Goal: Task Accomplishment & Management: Manage account settings

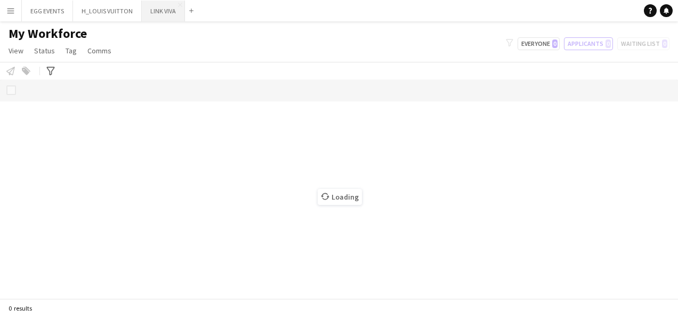
click at [155, 10] on button "LINK VIVA Close" at bounding box center [163, 11] width 43 height 21
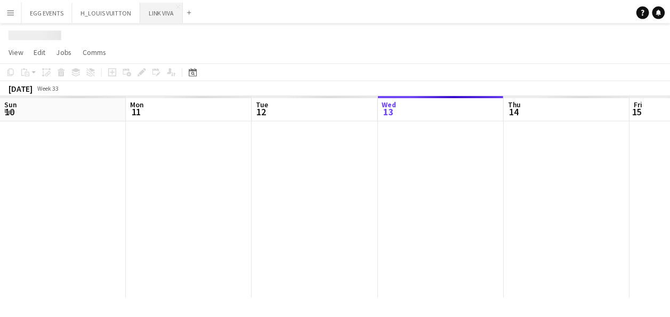
scroll to position [0, 255]
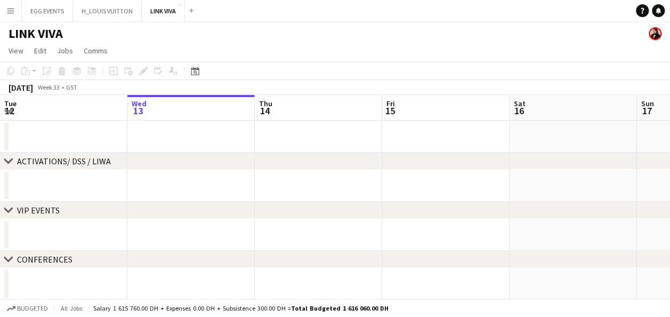
click at [33, 89] on div "[DATE]" at bounding box center [21, 87] width 25 height 11
click at [190, 73] on div "Date picker" at bounding box center [195, 71] width 13 height 13
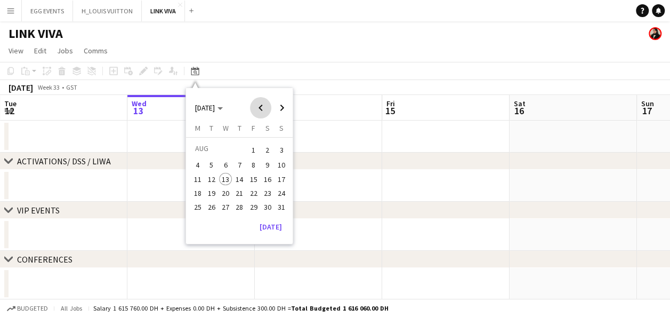
click at [263, 109] on span "Previous month" at bounding box center [260, 107] width 21 height 21
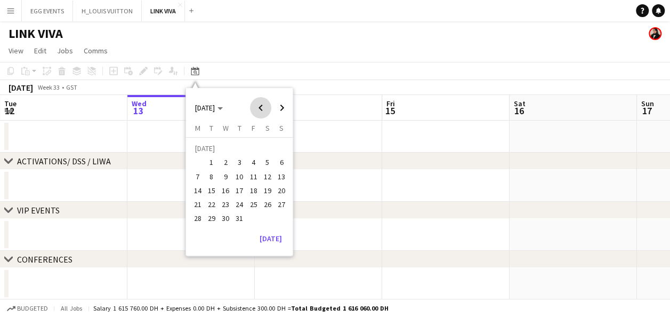
click at [263, 109] on span "Previous month" at bounding box center [260, 107] width 21 height 21
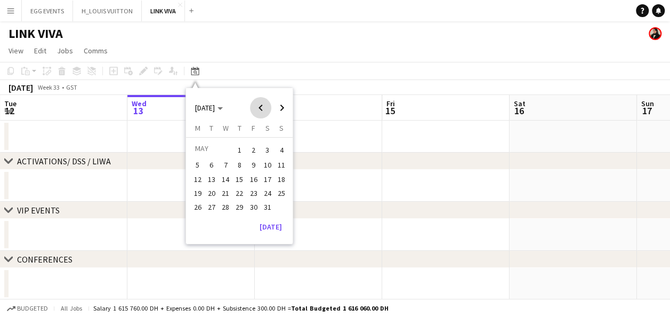
click at [263, 109] on span "Previous month" at bounding box center [260, 107] width 21 height 21
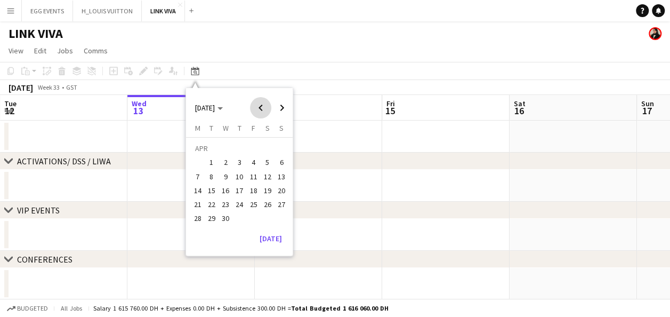
click at [263, 109] on span "Previous month" at bounding box center [260, 107] width 21 height 21
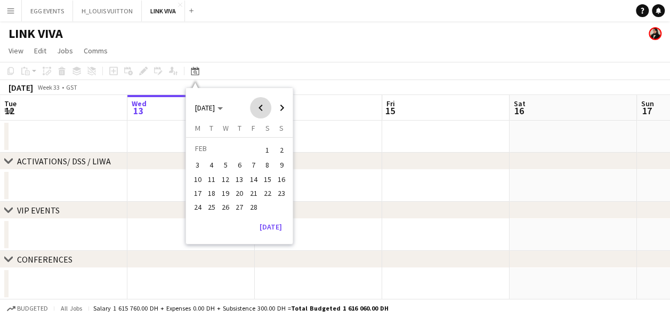
click at [263, 109] on span "Previous month" at bounding box center [260, 107] width 21 height 21
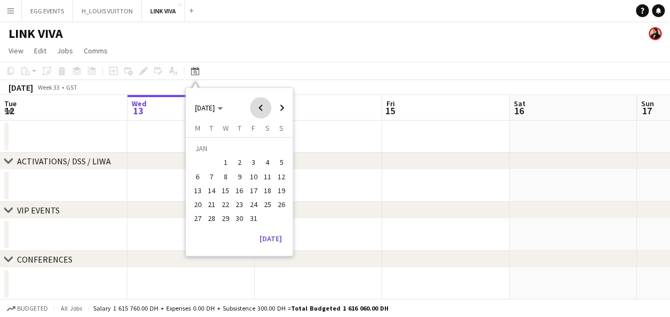
click at [263, 109] on span "Previous month" at bounding box center [260, 107] width 21 height 21
click at [277, 146] on span "1" at bounding box center [281, 149] width 13 height 15
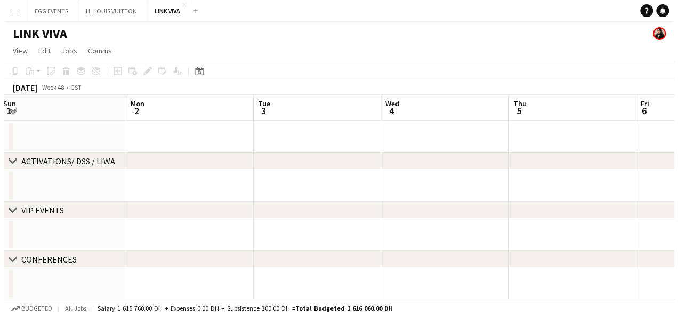
scroll to position [0, 264]
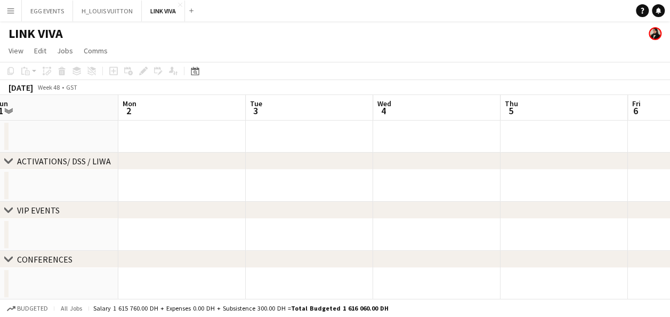
click at [14, 12] on app-icon "Menu" at bounding box center [10, 10] width 9 height 9
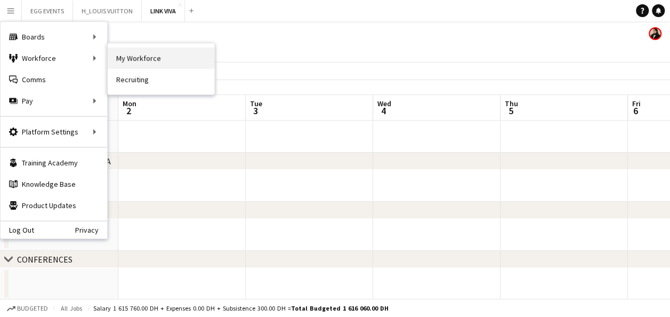
click at [111, 62] on link "My Workforce" at bounding box center [161, 57] width 107 height 21
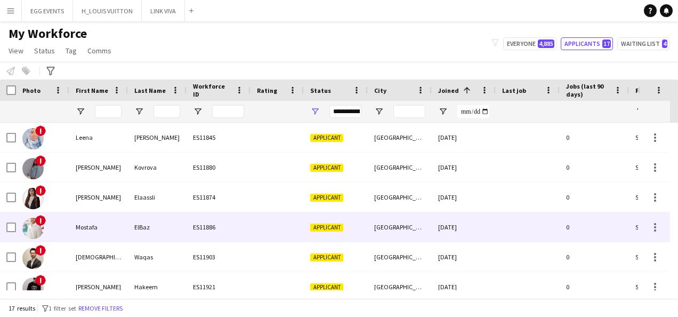
click at [275, 239] on div at bounding box center [277, 226] width 53 height 29
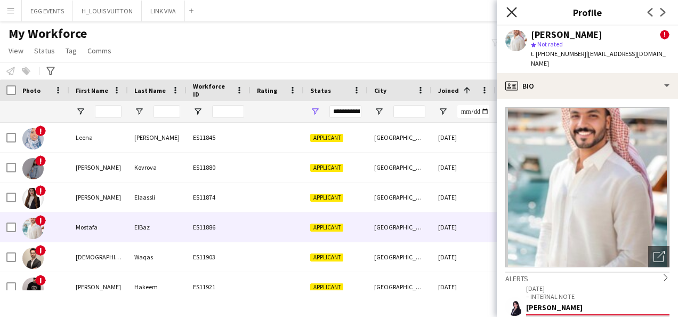
click at [515, 13] on icon "Close pop-in" at bounding box center [512, 12] width 10 height 10
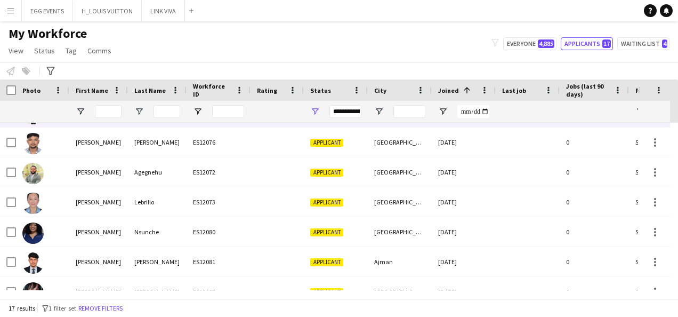
scroll to position [340, 0]
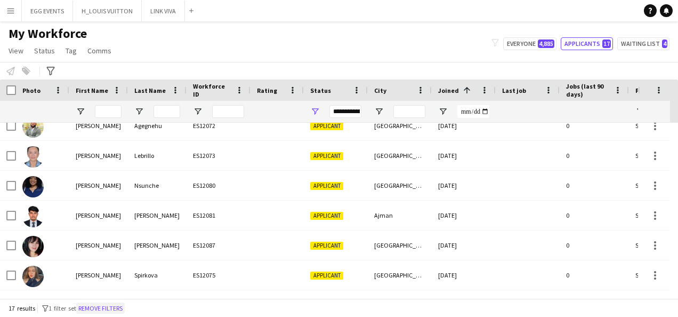
click at [103, 306] on button "Remove filters" at bounding box center [100, 308] width 49 height 12
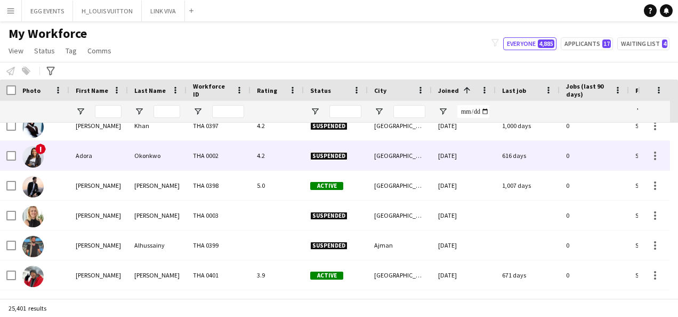
click at [377, 154] on div "[GEOGRAPHIC_DATA]" at bounding box center [400, 155] width 64 height 29
click at [540, 158] on div "! [PERSON_NAME] THA 0002 4.2 Suspended [GEOGRAPHIC_DATA] [DATE] 616 days 0 Self…" at bounding box center [403, 156] width 806 height 30
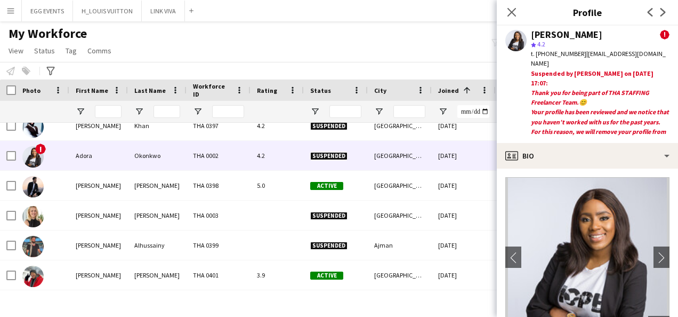
scroll to position [30, 0]
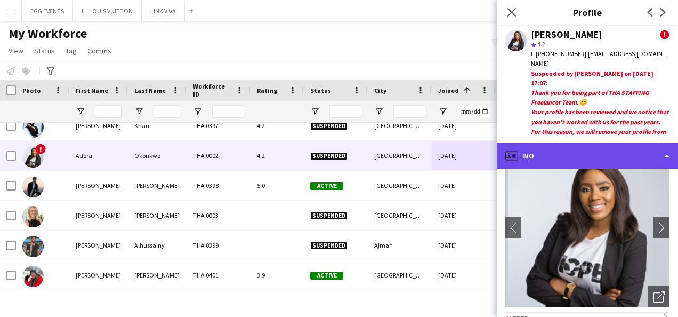
click at [548, 158] on div "profile Bio" at bounding box center [587, 156] width 181 height 26
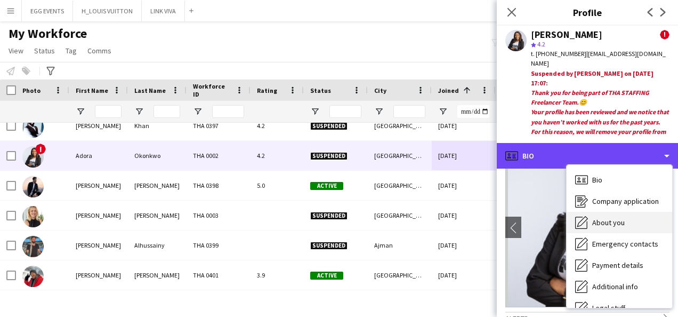
scroll to position [58, 0]
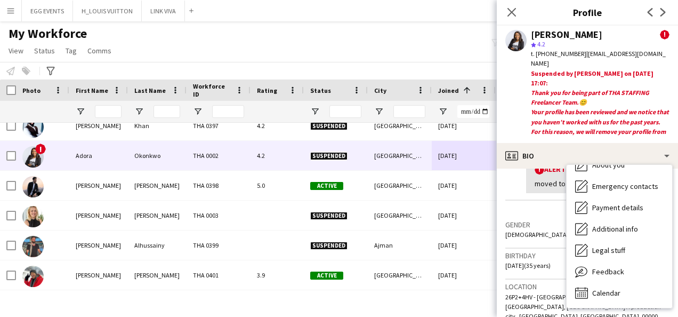
click at [526, 225] on h3 "Gender" at bounding box center [587, 225] width 164 height 10
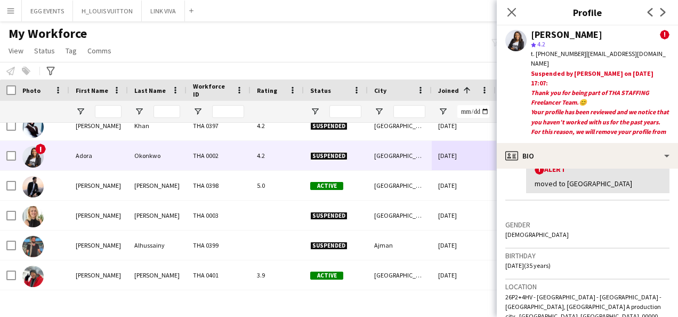
scroll to position [205, 0]
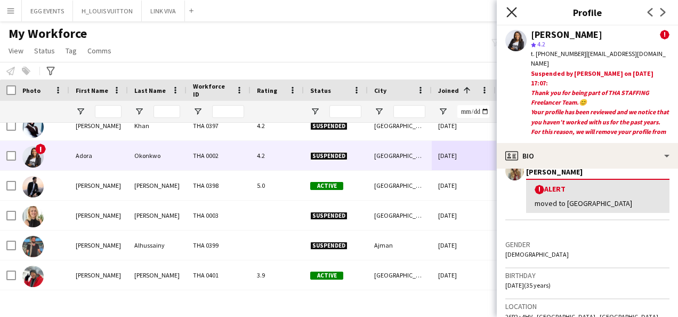
click at [511, 11] on icon "Close pop-in" at bounding box center [512, 12] width 10 height 10
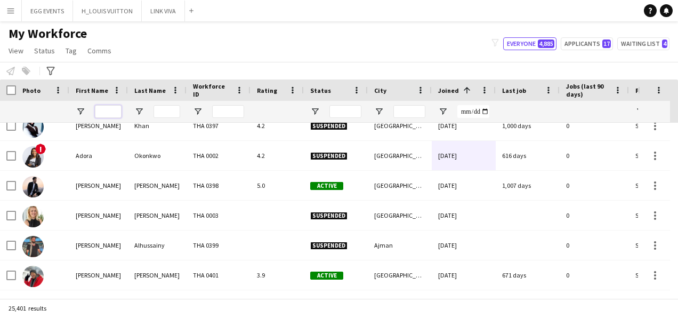
click at [99, 109] on input "First Name Filter Input" at bounding box center [108, 111] width 27 height 13
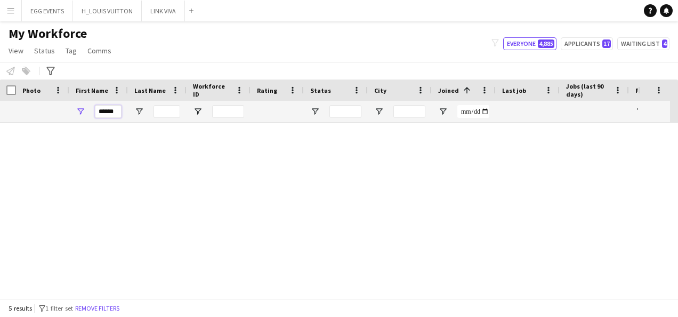
scroll to position [0, 0]
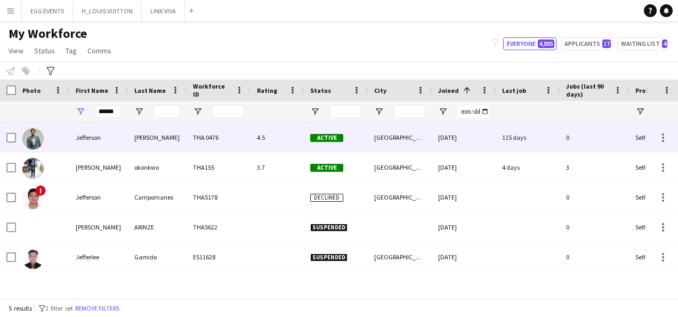
click at [174, 142] on div "[PERSON_NAME]" at bounding box center [157, 137] width 59 height 29
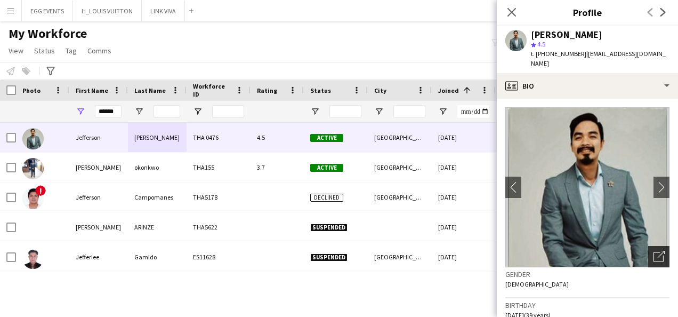
click at [548, 251] on icon "Open photos pop-in" at bounding box center [659, 256] width 11 height 11
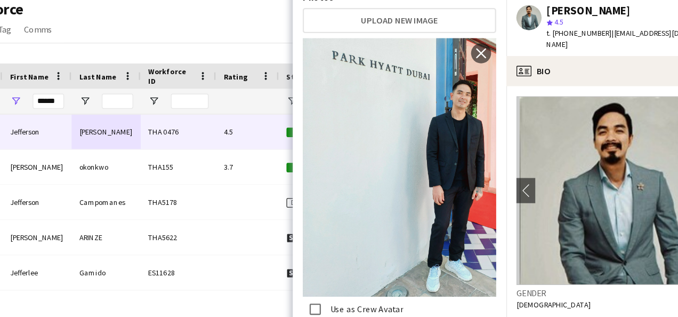
scroll to position [152, 0]
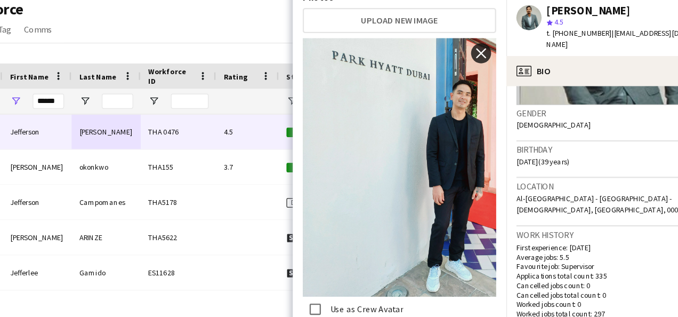
click at [470, 67] on app-icon "close" at bounding box center [475, 71] width 11 height 9
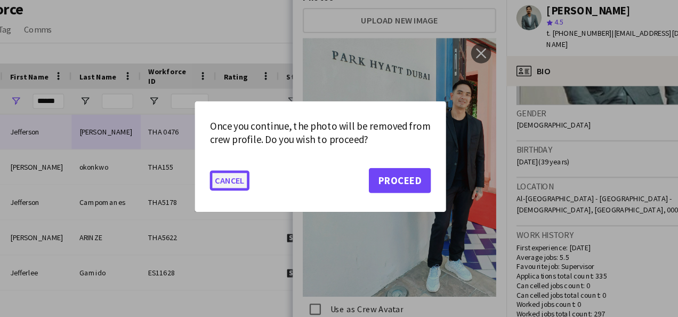
click at [263, 180] on button "Cancel" at bounding box center [262, 178] width 34 height 17
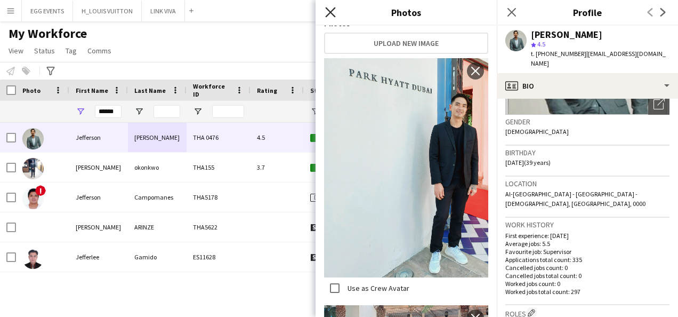
click at [331, 15] on icon "Close pop-in" at bounding box center [330, 12] width 10 height 10
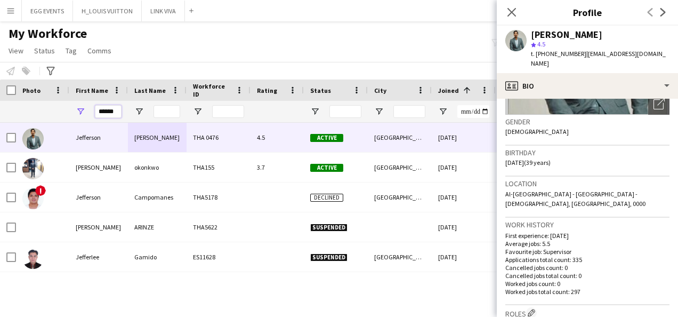
click at [109, 112] on input "******" at bounding box center [108, 111] width 27 height 13
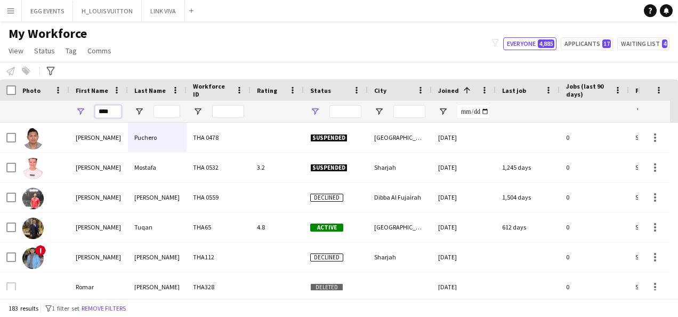
type input "****"
click at [315, 114] on span "Open Filter Menu" at bounding box center [315, 112] width 10 height 10
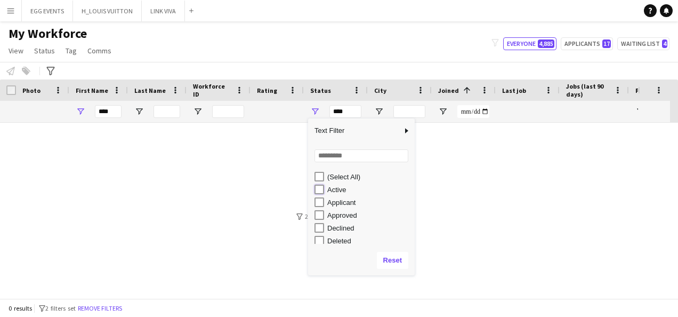
type input "**********"
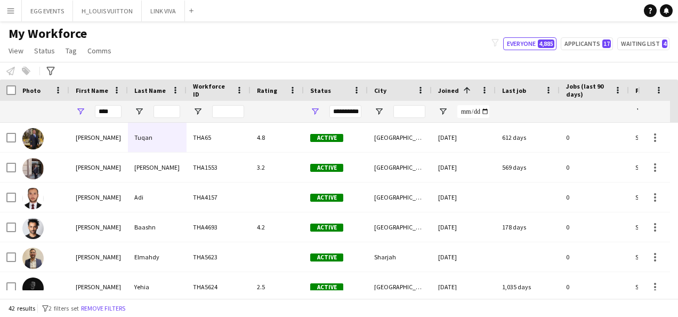
click at [317, 52] on div "My Workforce View Views Default view New view Update view Delete view Edit name…" at bounding box center [339, 44] width 678 height 36
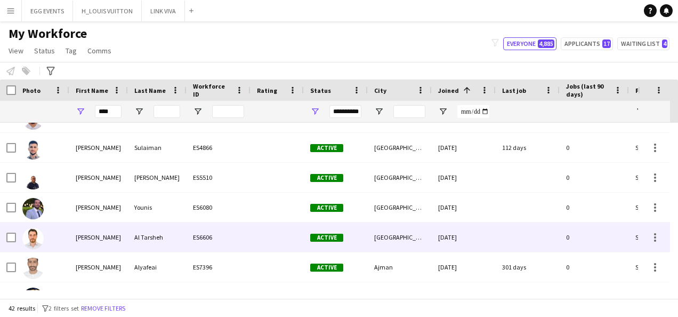
scroll to position [0, 0]
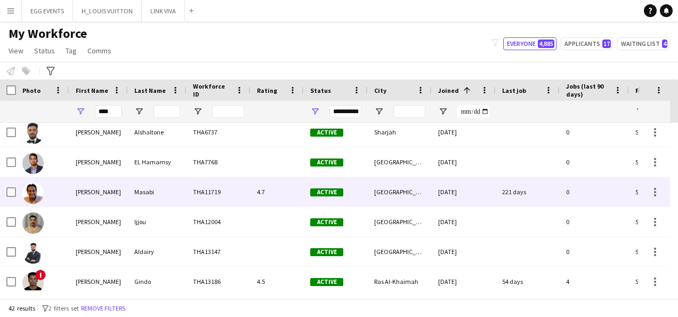
click at [219, 200] on div "THA11719" at bounding box center [219, 191] width 64 height 29
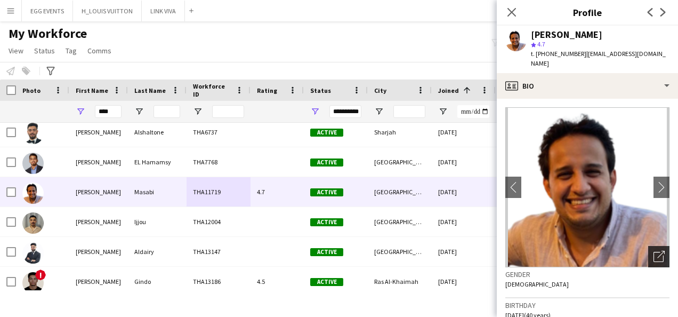
click at [548, 246] on div "Open photos pop-in" at bounding box center [658, 256] width 21 height 21
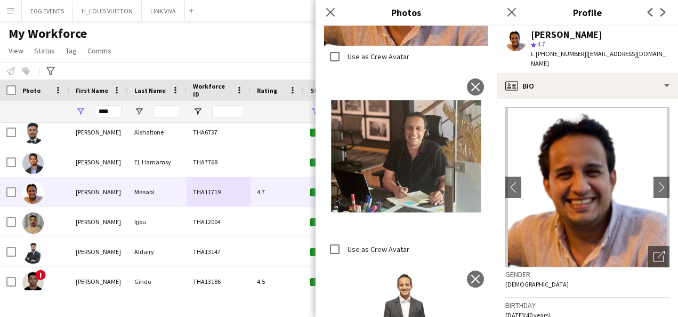
scroll to position [239, 0]
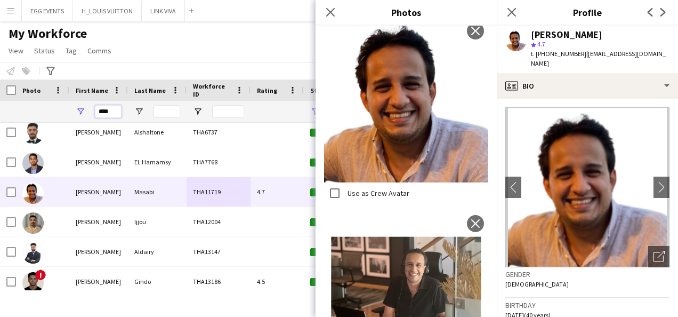
click at [106, 110] on input "****" at bounding box center [108, 111] width 27 height 13
drag, startPoint x: 340, startPoint y: 13, endPoint x: 334, endPoint y: 13, distance: 6.4
click at [334, 13] on div "Close pop-in" at bounding box center [331, 12] width 30 height 25
click at [334, 13] on icon "Close pop-in" at bounding box center [330, 12] width 10 height 10
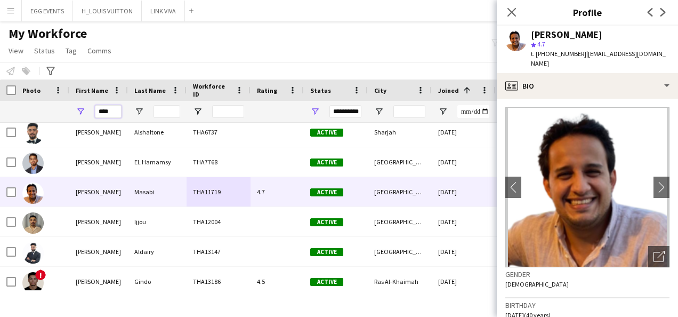
click at [103, 109] on input "****" at bounding box center [108, 111] width 27 height 13
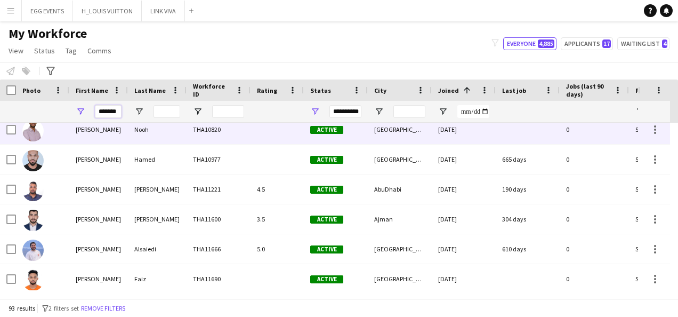
scroll to position [963, 0]
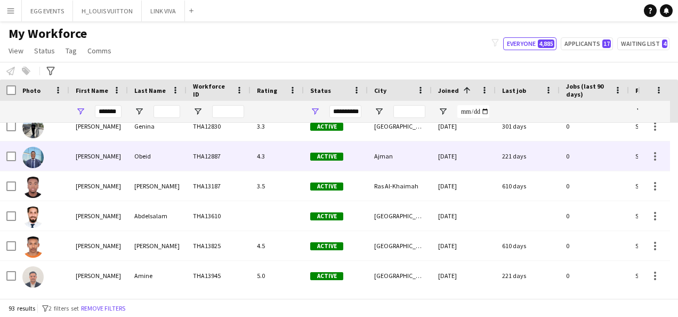
click at [180, 143] on div "Obeid" at bounding box center [157, 155] width 59 height 29
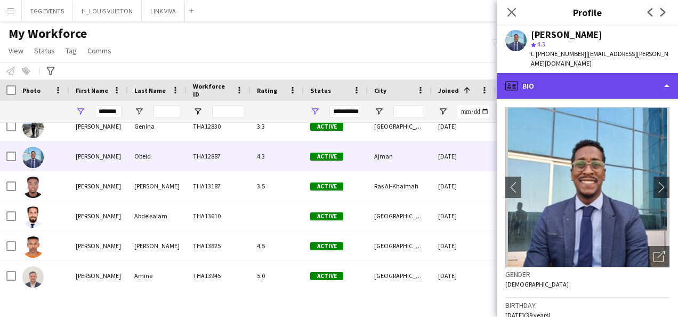
click at [548, 79] on div "profile Bio" at bounding box center [587, 86] width 181 height 26
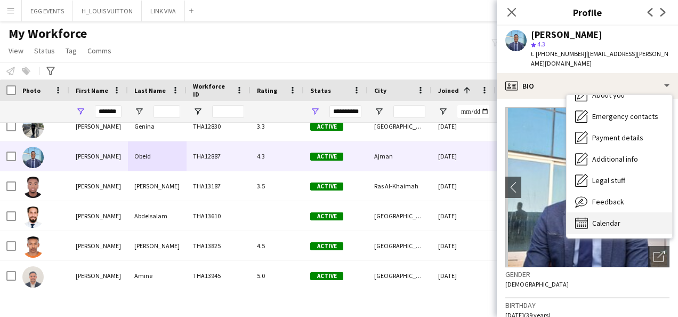
click at [548, 218] on span "Calendar" at bounding box center [606, 223] width 28 height 10
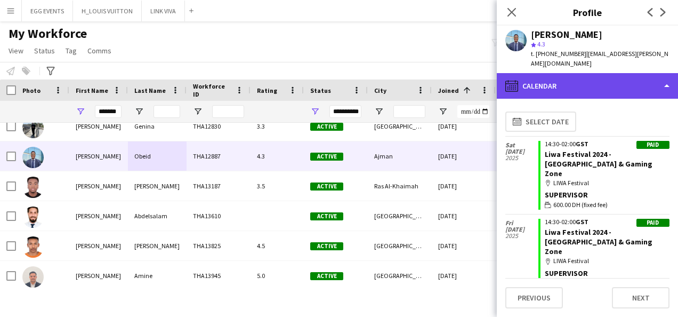
click at [548, 82] on div "calendar-full Calendar" at bounding box center [587, 86] width 181 height 26
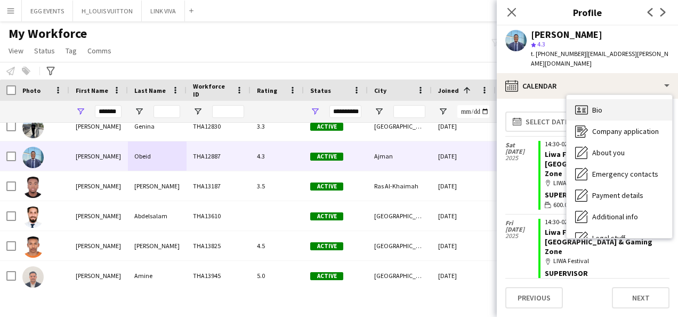
click at [548, 101] on div "Bio Bio" at bounding box center [620, 109] width 106 height 21
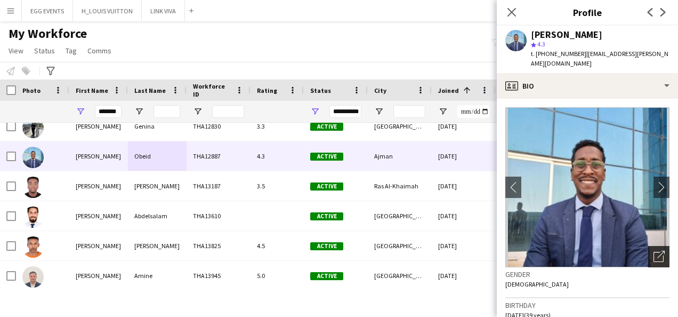
click at [548, 246] on div "Open photos pop-in" at bounding box center [658, 256] width 21 height 21
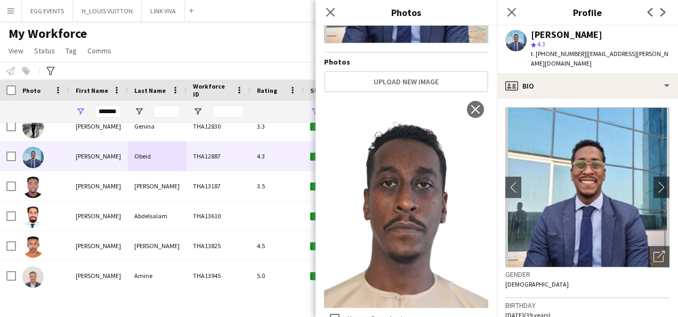
click at [548, 226] on img at bounding box center [587, 187] width 164 height 160
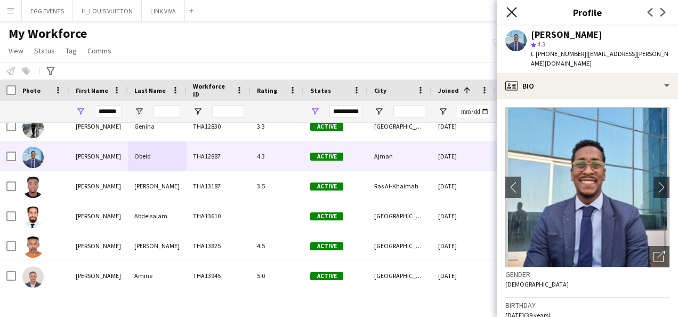
click at [514, 10] on icon at bounding box center [512, 12] width 10 height 10
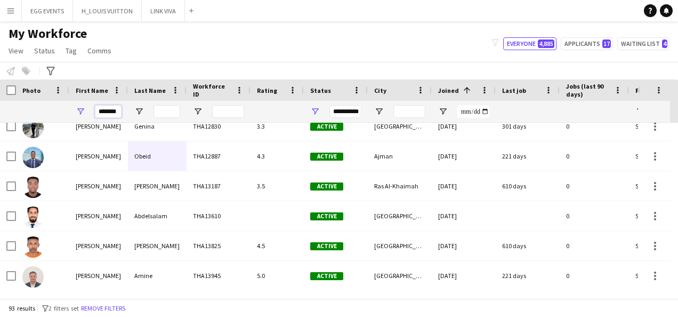
click at [111, 108] on input "*******" at bounding box center [108, 111] width 27 height 13
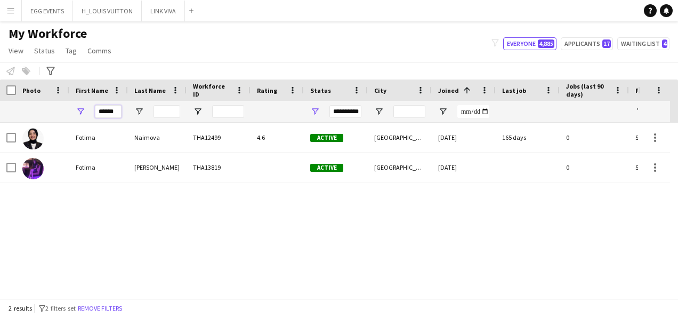
scroll to position [0, 0]
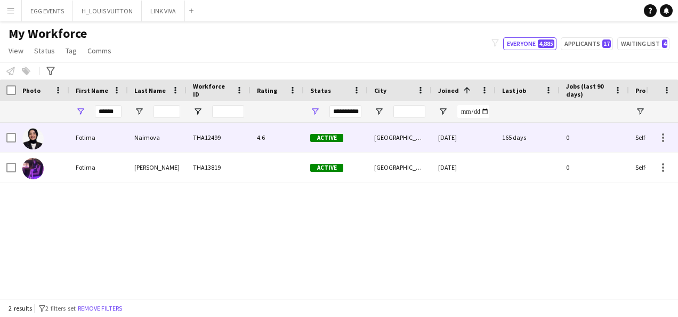
click at [160, 142] on div "Naimova" at bounding box center [157, 137] width 59 height 29
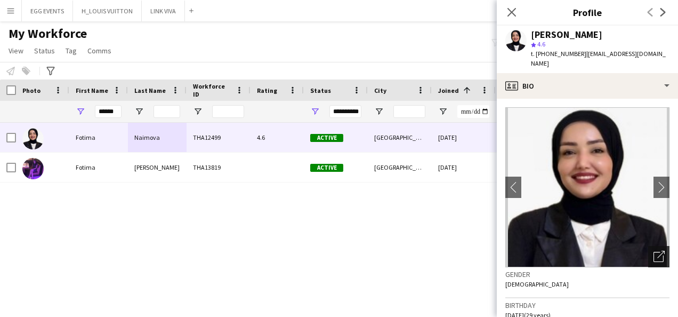
click at [548, 251] on icon "Open photos pop-in" at bounding box center [659, 256] width 11 height 11
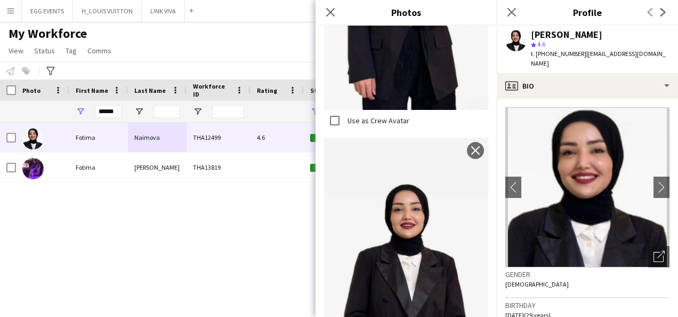
scroll to position [2374, 0]
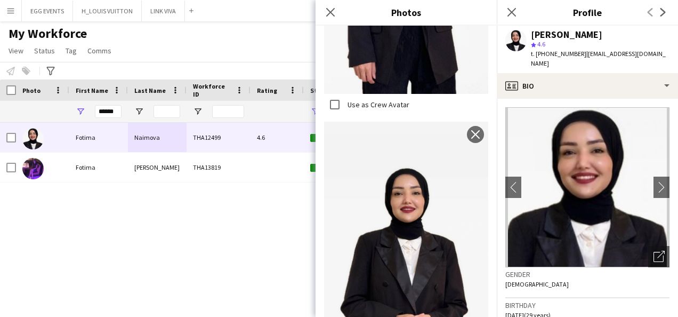
click at [548, 223] on img at bounding box center [587, 187] width 164 height 160
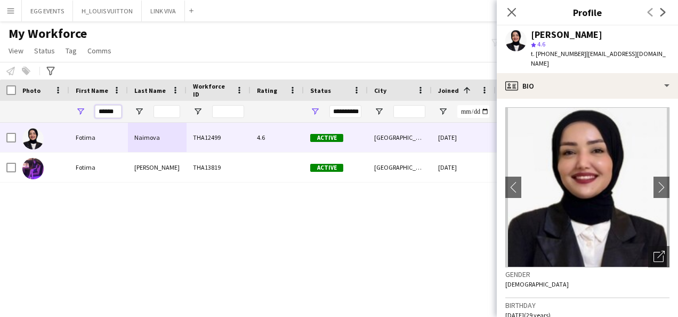
click at [102, 110] on input "******" at bounding box center [108, 111] width 27 height 13
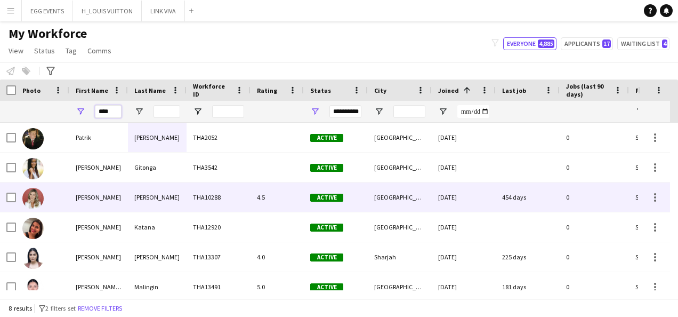
scroll to position [62, 0]
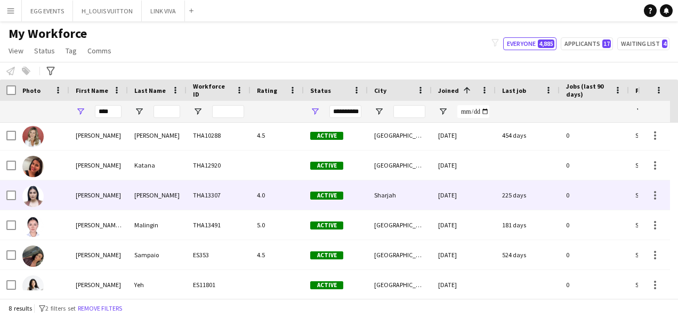
click at [162, 204] on div "[PERSON_NAME]" at bounding box center [157, 194] width 59 height 29
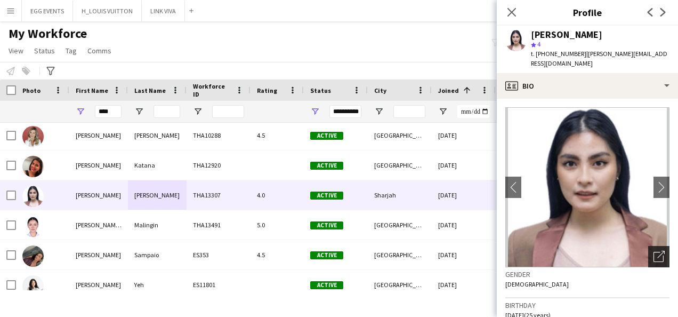
click at [548, 252] on div "Open photos pop-in" at bounding box center [658, 256] width 21 height 21
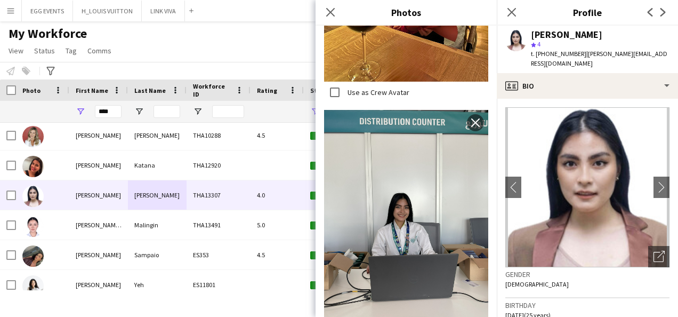
scroll to position [1393, 0]
click at [330, 18] on app-icon "Close pop-in" at bounding box center [330, 12] width 15 height 15
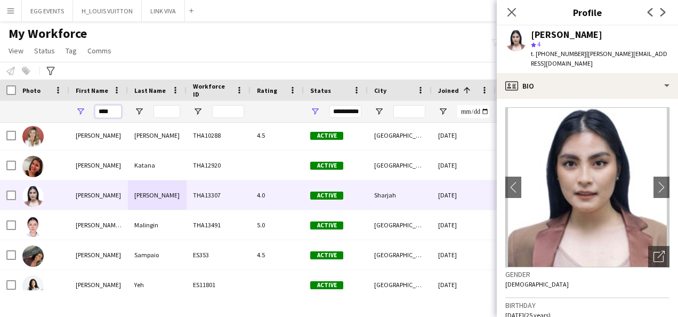
click at [112, 108] on input "****" at bounding box center [108, 111] width 27 height 13
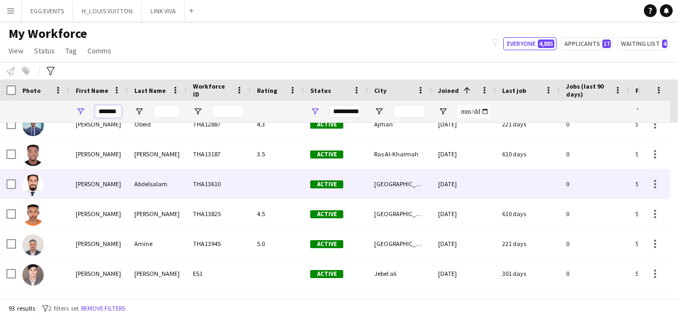
scroll to position [1327, 0]
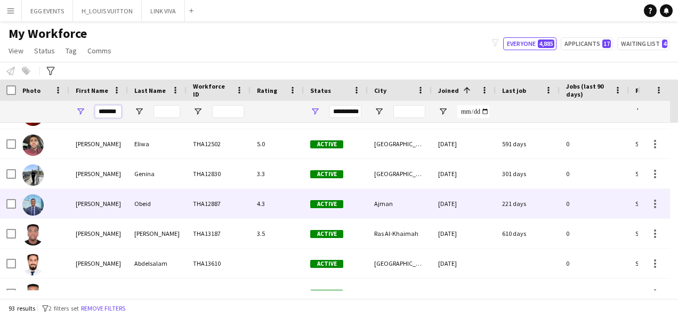
type input "*******"
click at [114, 199] on div "[PERSON_NAME]" at bounding box center [98, 203] width 59 height 29
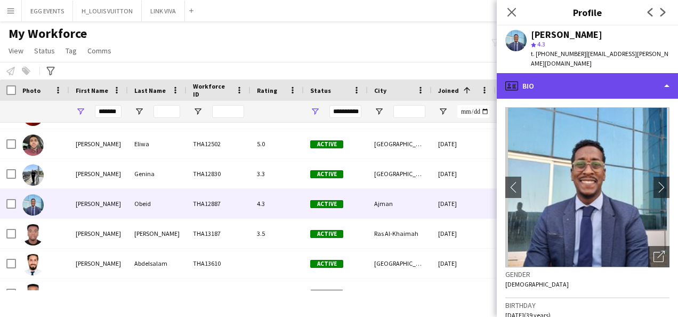
click at [548, 78] on div "profile Bio" at bounding box center [587, 86] width 181 height 26
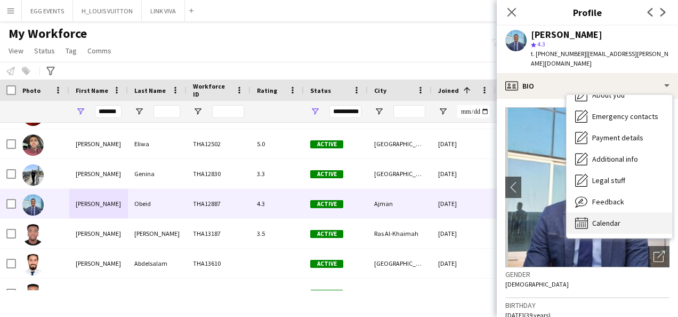
click at [548, 218] on span "Calendar" at bounding box center [606, 223] width 28 height 10
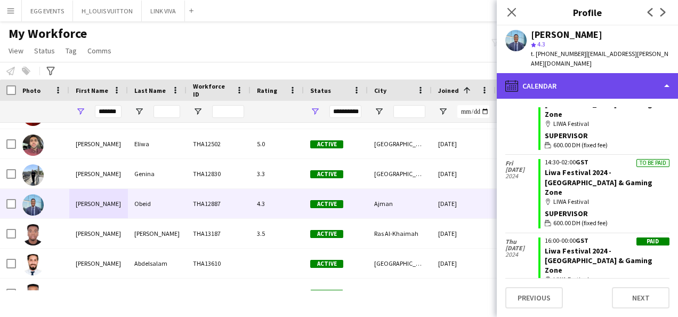
click at [548, 79] on div "calendar-full Calendar" at bounding box center [587, 86] width 181 height 26
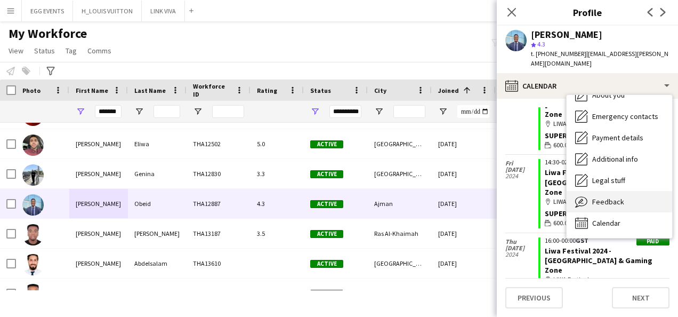
click at [548, 197] on span "Feedback" at bounding box center [608, 202] width 32 height 10
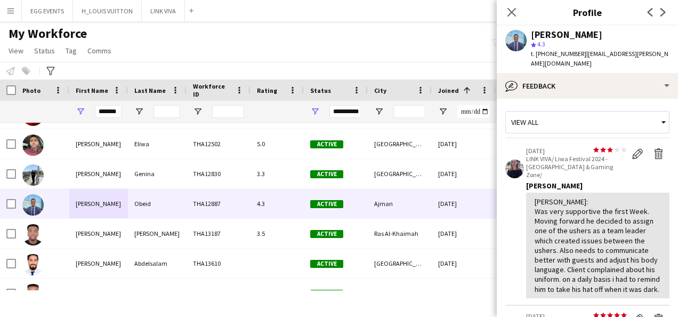
click at [548, 99] on app-crew-profile-feedback-tab "View all star star star star star star star star star star [DATE] LINK VIVA/ Li…" at bounding box center [587, 208] width 181 height 218
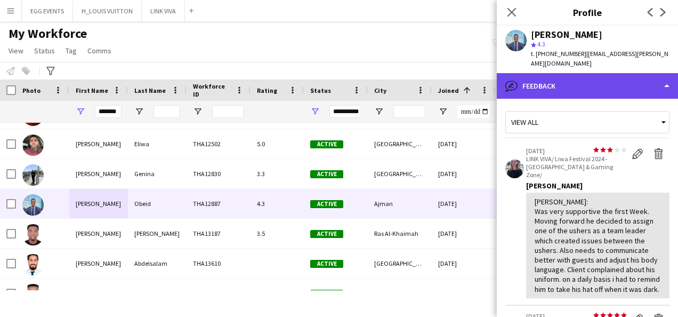
click at [548, 80] on div "bubble-pencil Feedback" at bounding box center [587, 86] width 181 height 26
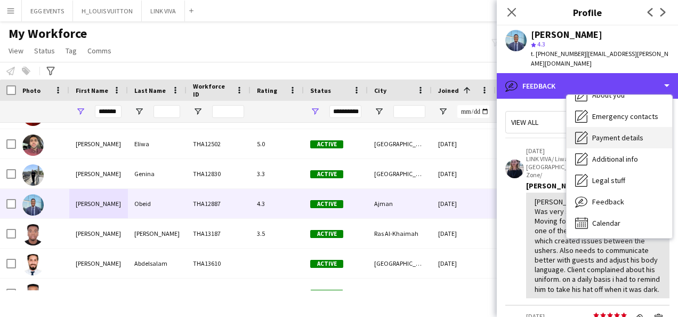
scroll to position [0, 0]
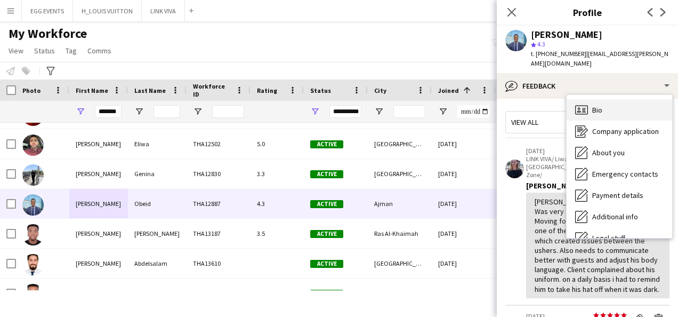
click at [548, 105] on icon at bounding box center [581, 109] width 13 height 9
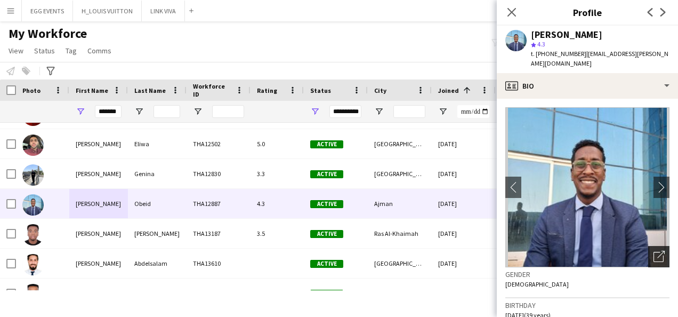
click at [548, 251] on icon at bounding box center [660, 254] width 7 height 7
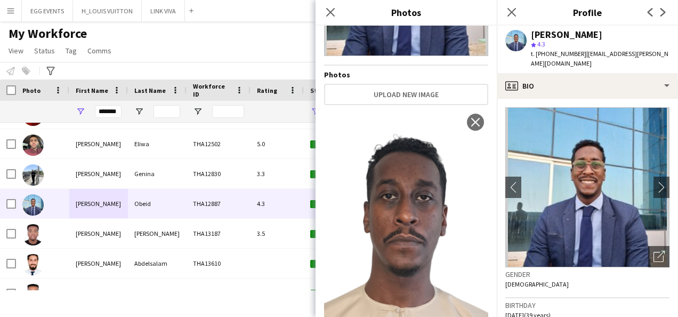
scroll to position [160, 0]
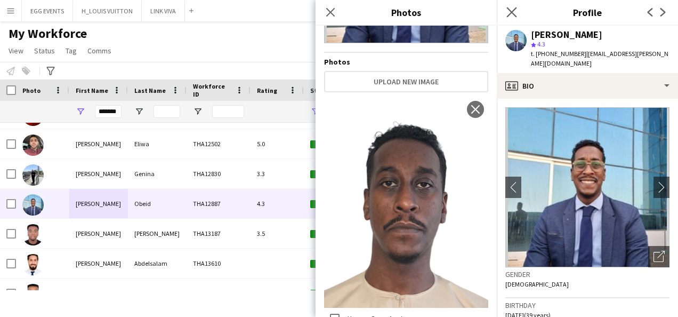
click at [512, 19] on app-icon "Close pop-in" at bounding box center [511, 12] width 15 height 15
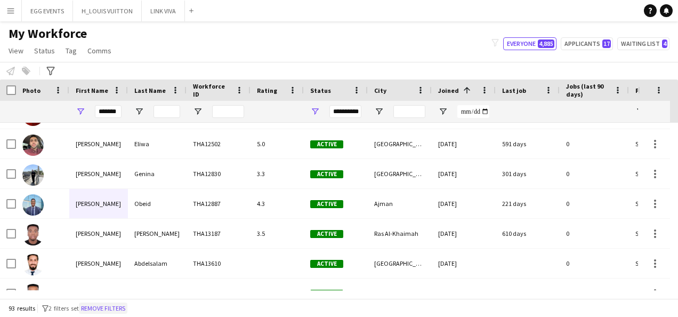
click at [114, 305] on button "Remove filters" at bounding box center [103, 308] width 49 height 12
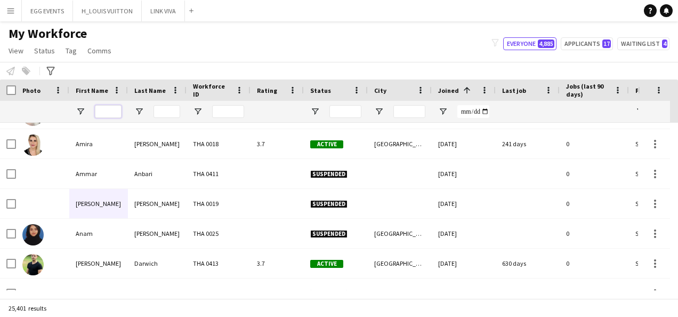
click at [114, 109] on input "First Name Filter Input" at bounding box center [108, 111] width 27 height 13
paste input "*******"
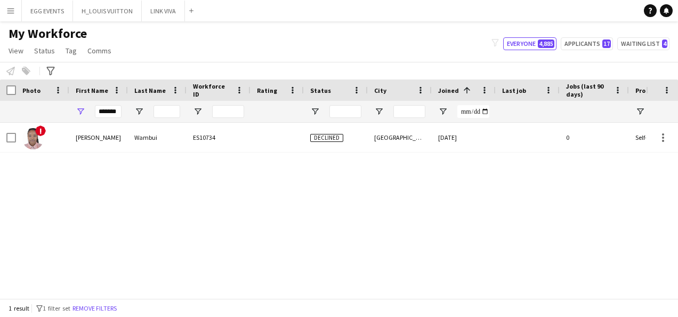
scroll to position [0, 0]
click at [188, 152] on div "! [PERSON_NAME] ES10734 Declined [GEOGRAPHIC_DATA] [DATE] 0 Self-employed Crew …" at bounding box center [323, 206] width 646 height 167
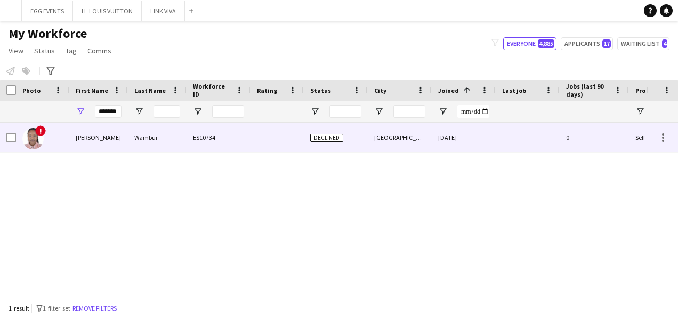
click at [218, 142] on div "ES10734" at bounding box center [219, 137] width 64 height 29
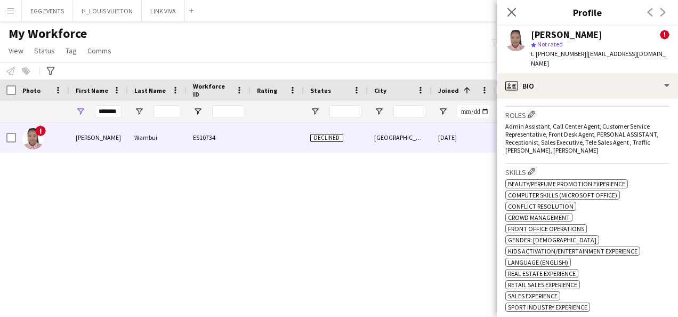
scroll to position [618, 0]
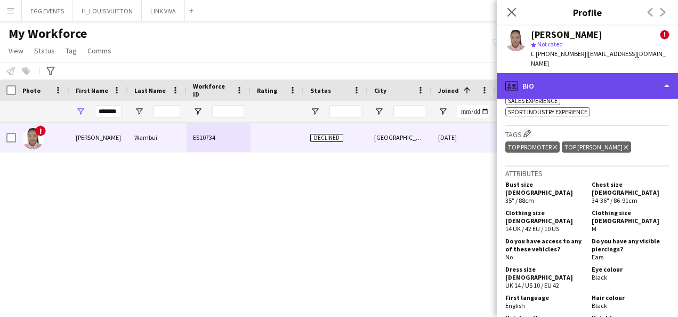
click at [548, 73] on div "profile Bio" at bounding box center [587, 86] width 181 height 26
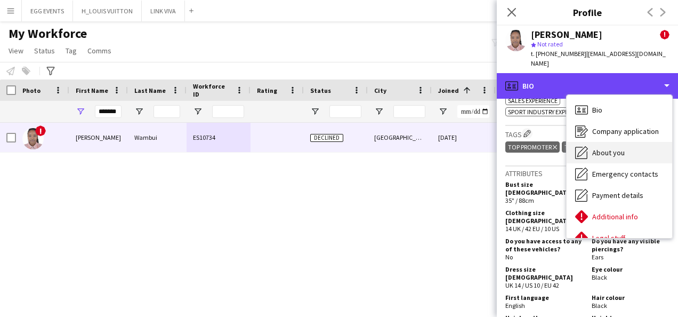
scroll to position [58, 0]
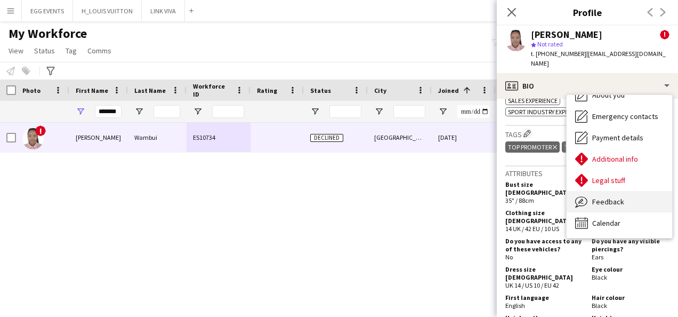
click at [548, 197] on span "Feedback" at bounding box center [608, 202] width 32 height 10
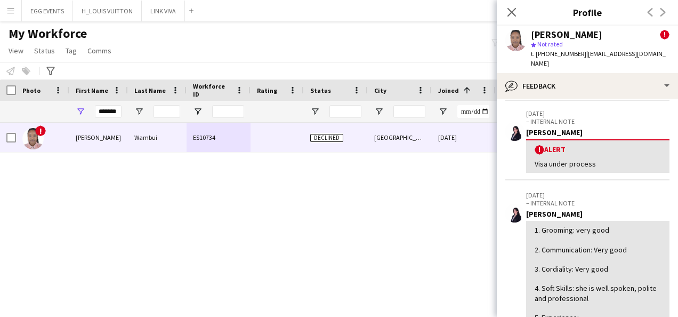
scroll to position [37, 0]
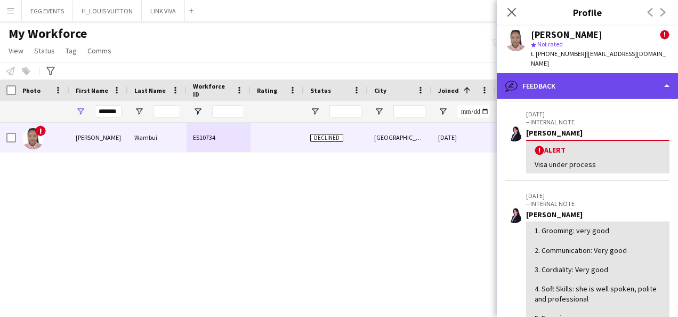
click at [548, 75] on div "bubble-pencil Feedback" at bounding box center [587, 86] width 181 height 26
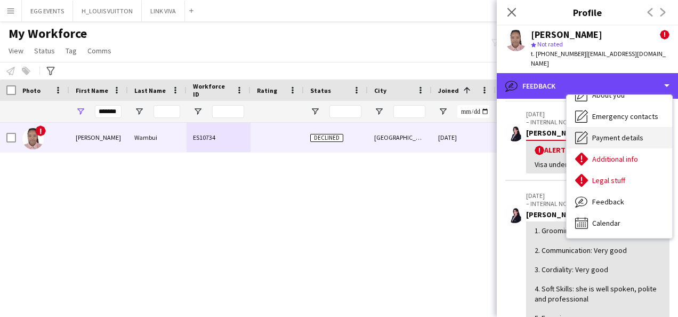
scroll to position [0, 0]
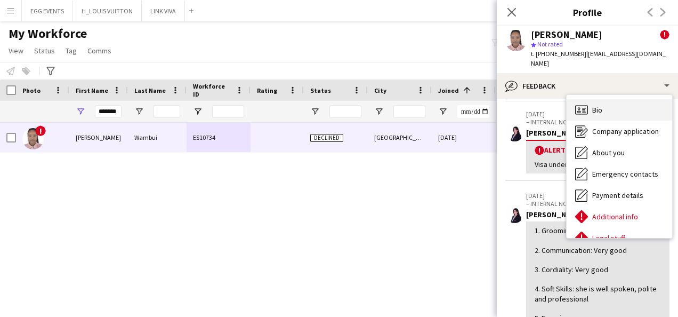
click at [548, 99] on div "Bio Bio" at bounding box center [620, 109] width 106 height 21
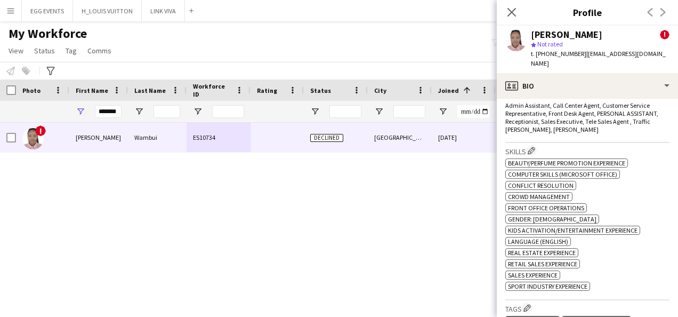
scroll to position [444, 0]
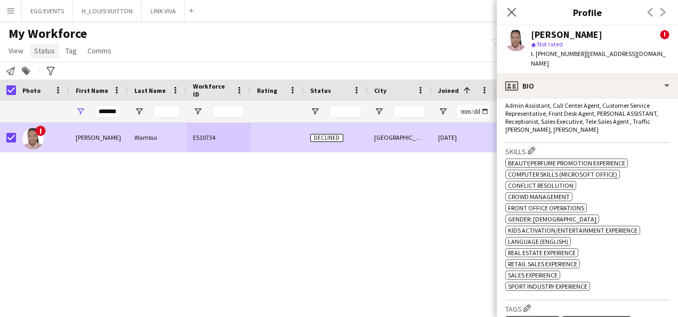
click at [47, 49] on span "Status" at bounding box center [44, 51] width 21 height 10
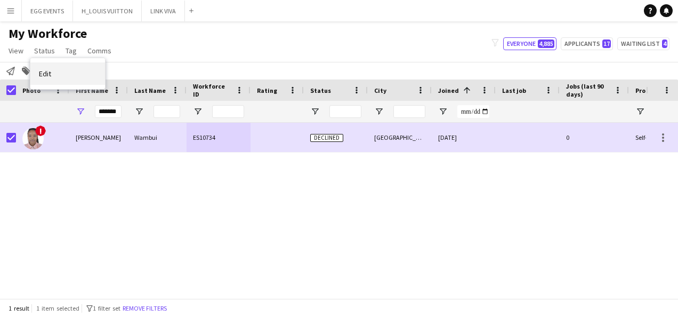
click at [60, 69] on link "Edit" at bounding box center [67, 73] width 75 height 22
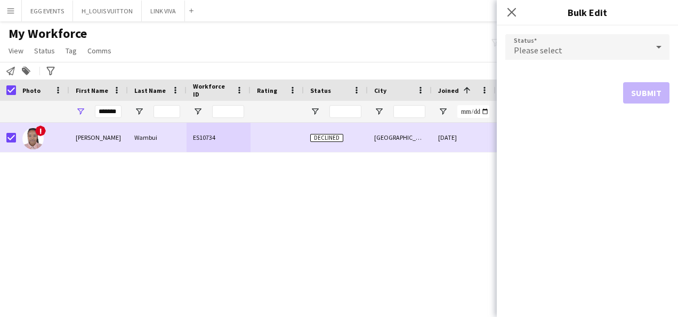
click at [548, 46] on div "Please select" at bounding box center [576, 47] width 143 height 26
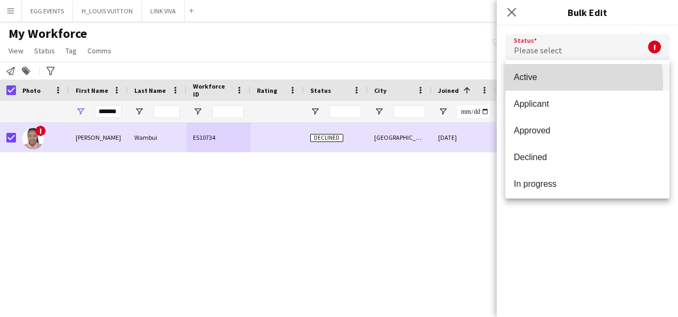
click at [548, 82] on span "Active" at bounding box center [587, 77] width 147 height 10
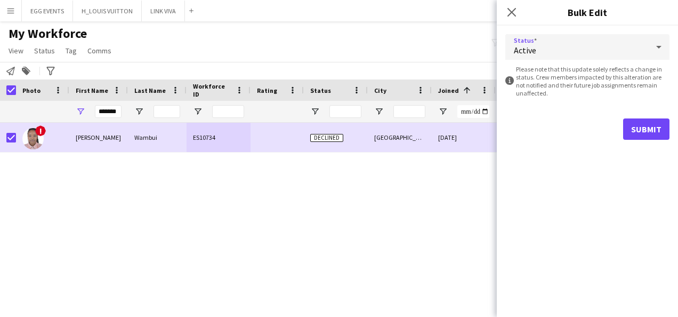
click at [548, 46] on div "Active" at bounding box center [576, 47] width 143 height 26
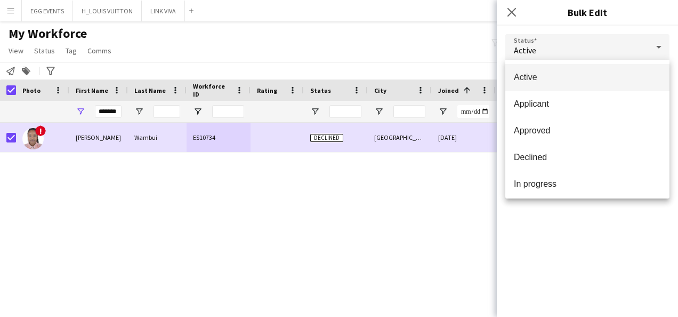
click at [548, 46] on div at bounding box center [339, 158] width 678 height 317
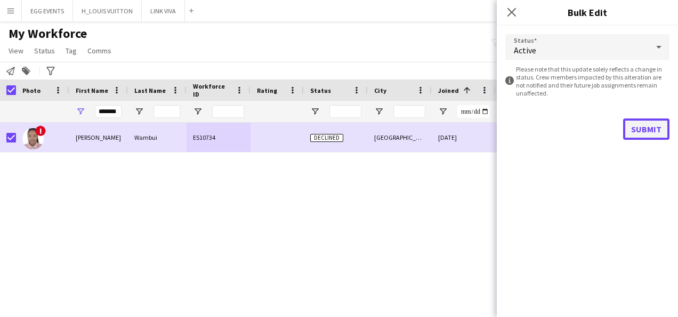
click at [548, 129] on button "Submit" at bounding box center [646, 128] width 46 height 21
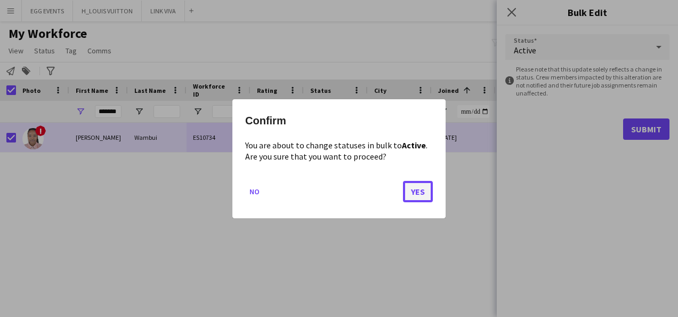
click at [413, 191] on button "Yes" at bounding box center [418, 190] width 30 height 21
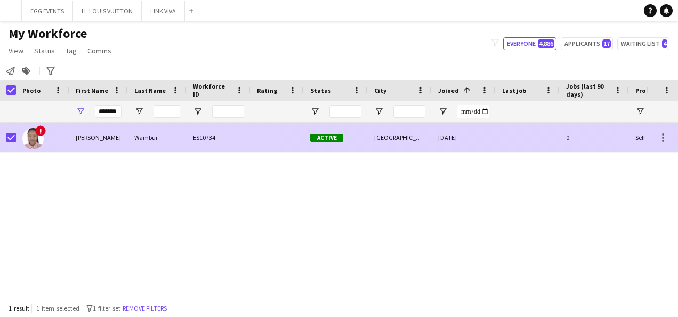
click at [18, 136] on div "!" at bounding box center [42, 137] width 53 height 29
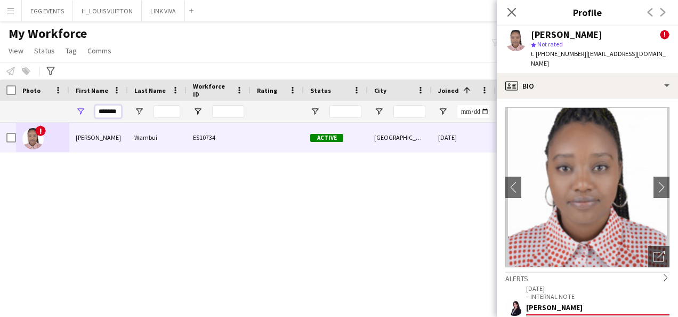
click at [98, 113] on input "*******" at bounding box center [108, 111] width 27 height 13
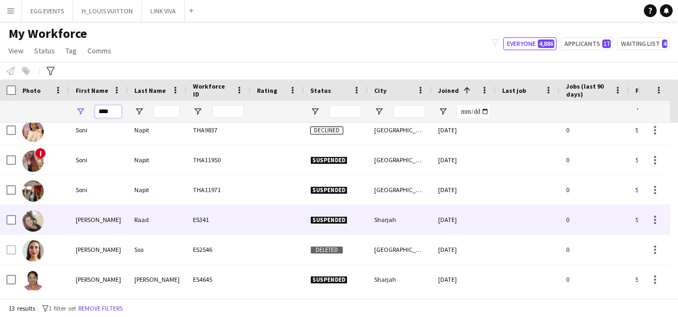
scroll to position [189, 0]
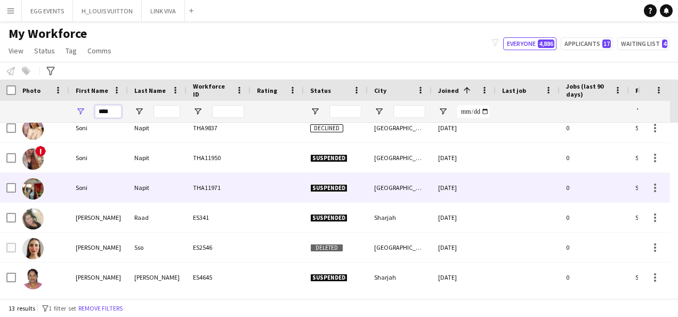
type input "****"
click at [168, 189] on div "Napit" at bounding box center [157, 187] width 59 height 29
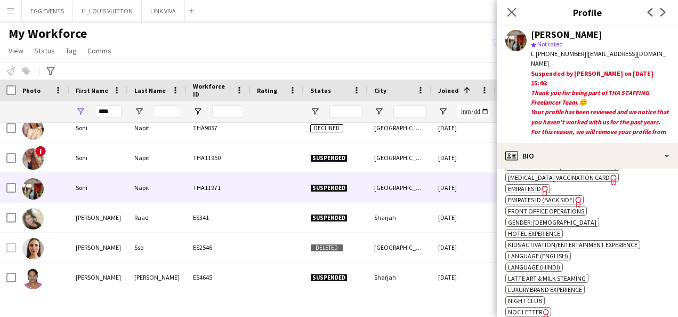
scroll to position [477, 0]
click at [517, 185] on span "Emirates ID" at bounding box center [524, 189] width 33 height 8
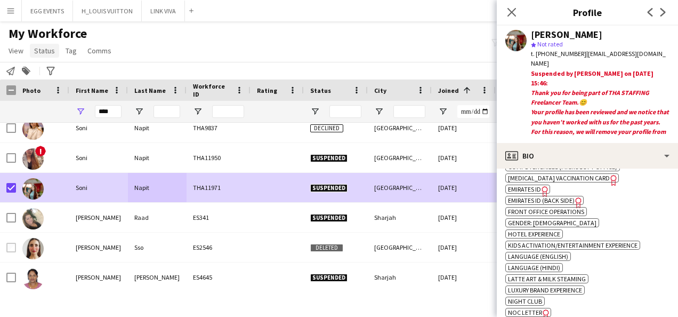
click at [50, 47] on span "Status" at bounding box center [44, 51] width 21 height 10
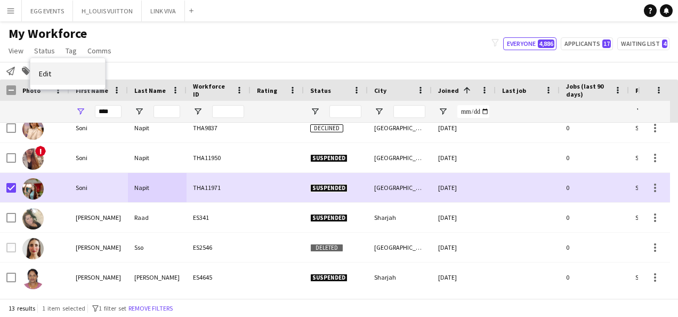
click at [85, 72] on link "Edit" at bounding box center [67, 73] width 75 height 22
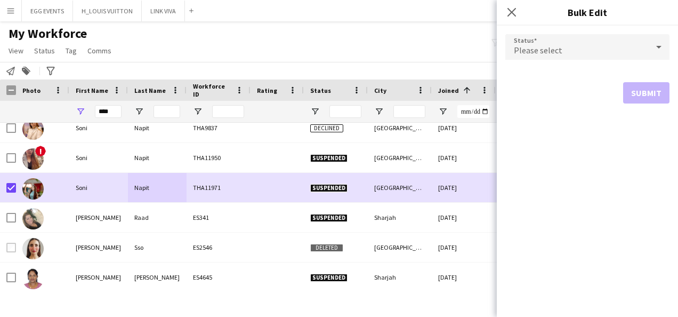
click at [548, 46] on div "Please select" at bounding box center [576, 47] width 143 height 26
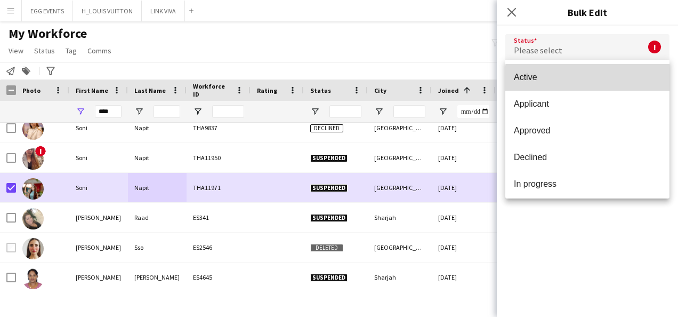
click at [548, 79] on span "Active" at bounding box center [587, 77] width 147 height 10
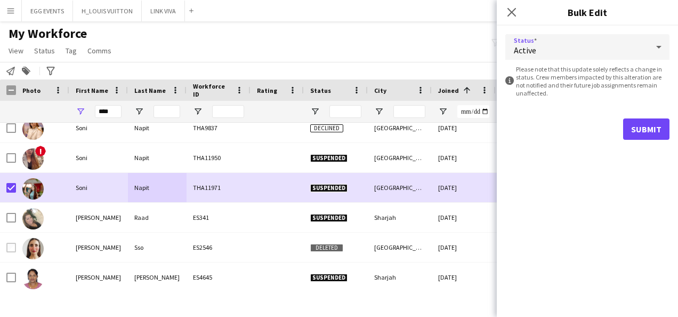
click at [548, 140] on form "Status Active information-circle Please note that this update solely reflects a…" at bounding box center [587, 87] width 164 height 123
click at [548, 127] on button "Submit" at bounding box center [646, 128] width 46 height 21
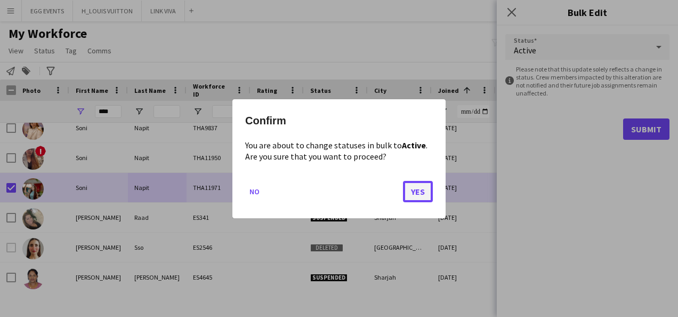
click at [421, 187] on button "Yes" at bounding box center [418, 190] width 30 height 21
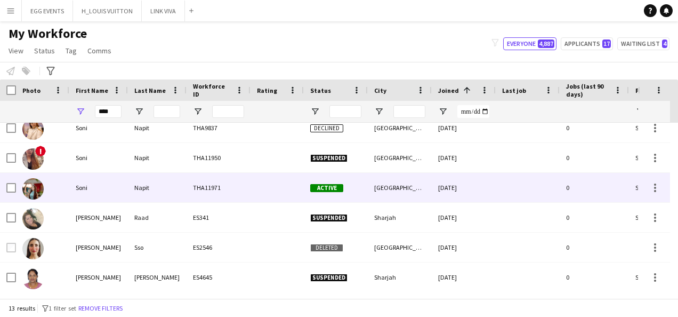
click at [45, 184] on div at bounding box center [42, 187] width 53 height 29
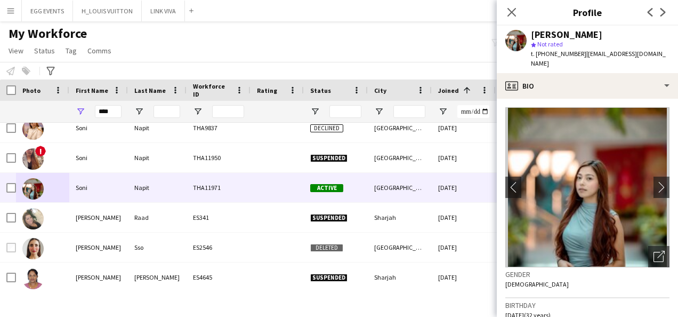
click at [548, 99] on app-crew-profile-bio "chevron-left chevron-right Open photos pop-in Gender [DEMOGRAPHIC_DATA] Birthda…" at bounding box center [587, 208] width 181 height 218
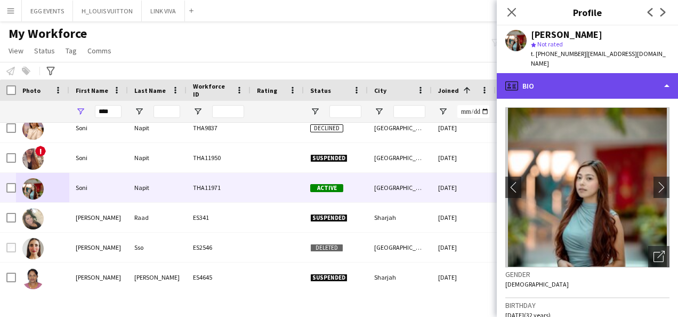
click at [548, 75] on div "profile Bio" at bounding box center [587, 86] width 181 height 26
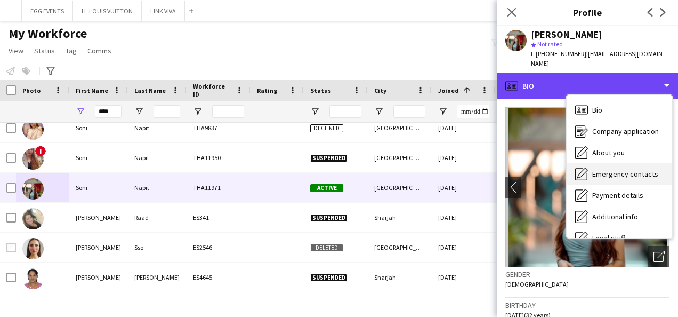
scroll to position [58, 0]
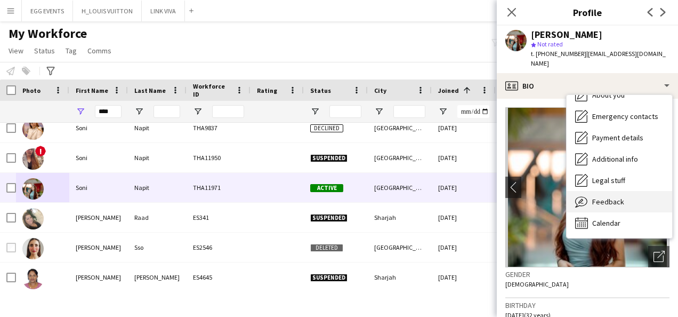
click at [548, 197] on span "Feedback" at bounding box center [608, 202] width 32 height 10
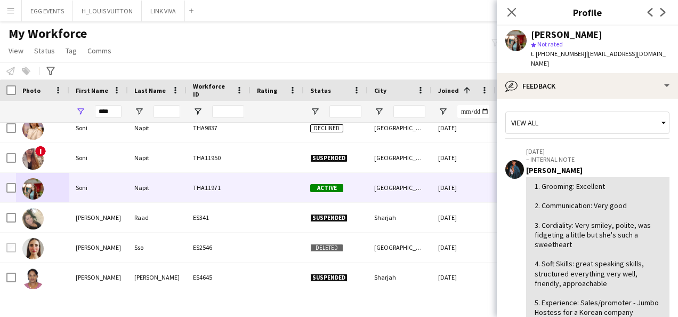
scroll to position [154, 0]
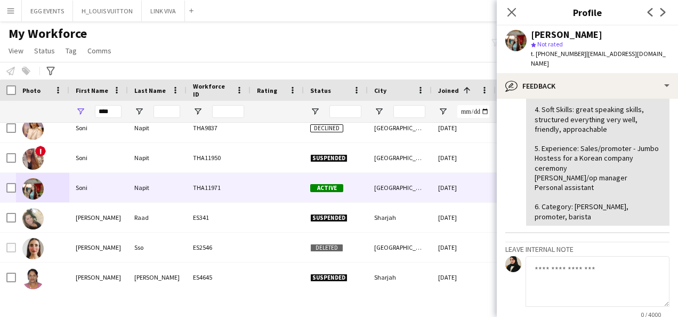
click at [548, 92] on div "1. Grooming: Excellent 2. Communication: Very good 3. Cordiality: Very smiley, …" at bounding box center [598, 124] width 126 height 194
drag, startPoint x: 605, startPoint y: 89, endPoint x: 641, endPoint y: 48, distance: 55.1
click at [548, 48] on app-crew-profile "Close pop-in Profile Previous Next Soni Napit star Not rated t. [PHONE_NUMBER] …" at bounding box center [587, 158] width 181 height 317
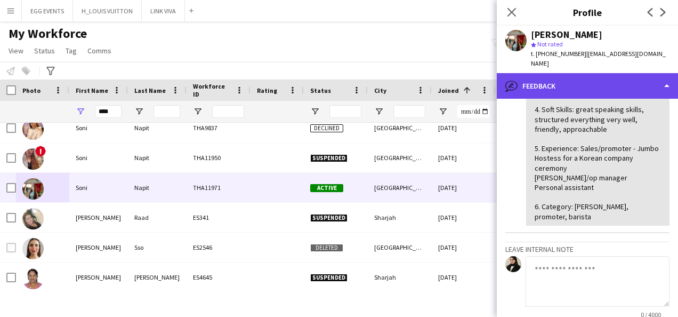
click at [548, 73] on div "bubble-pencil Feedback" at bounding box center [587, 86] width 181 height 26
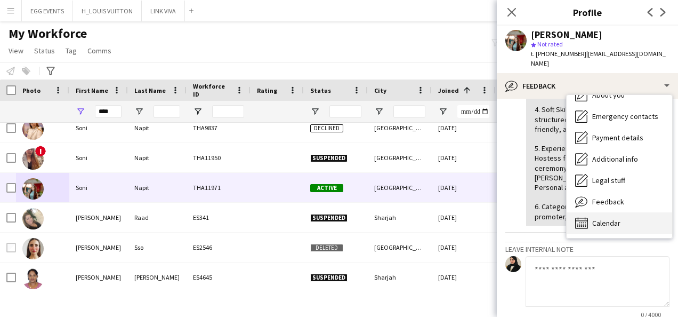
click at [548, 212] on div "Calendar Calendar" at bounding box center [620, 222] width 106 height 21
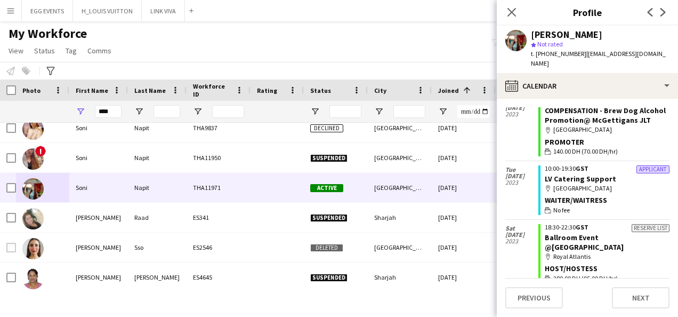
scroll to position [1078, 0]
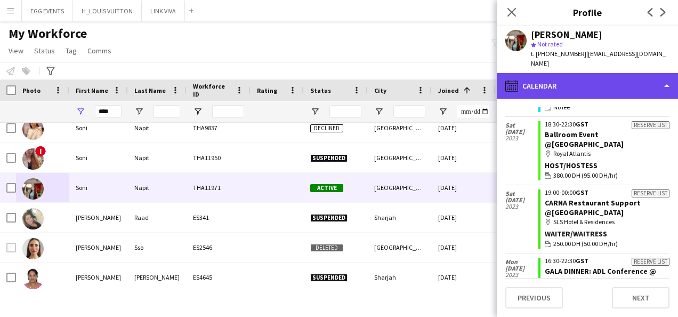
click at [548, 73] on div "calendar-full Calendar" at bounding box center [587, 86] width 181 height 26
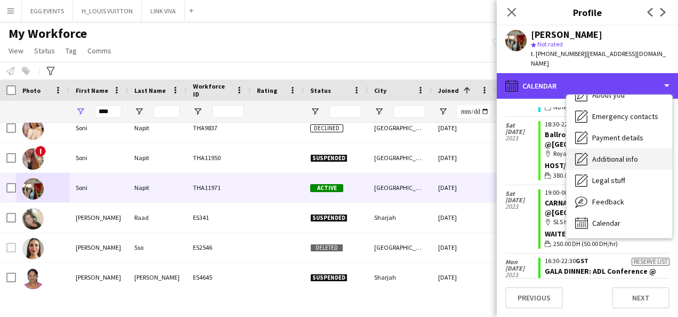
scroll to position [0, 0]
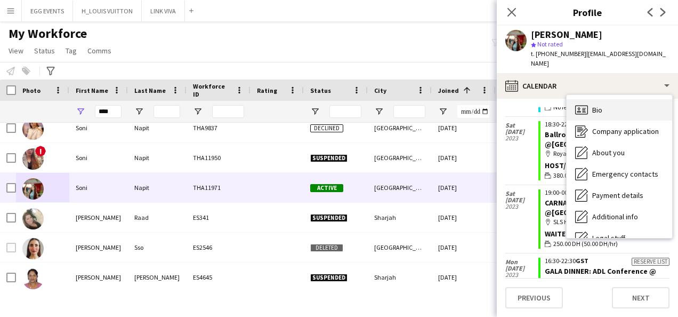
click at [548, 105] on span "Bio" at bounding box center [597, 110] width 10 height 10
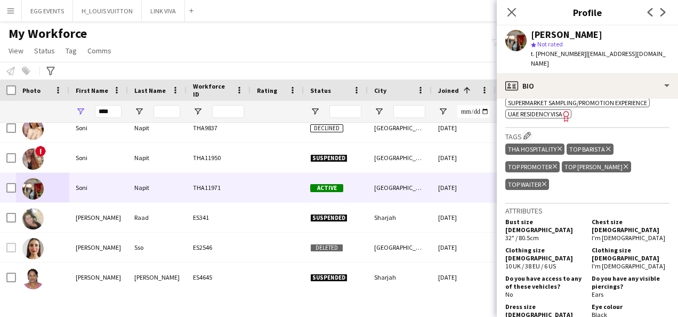
scroll to position [702, 0]
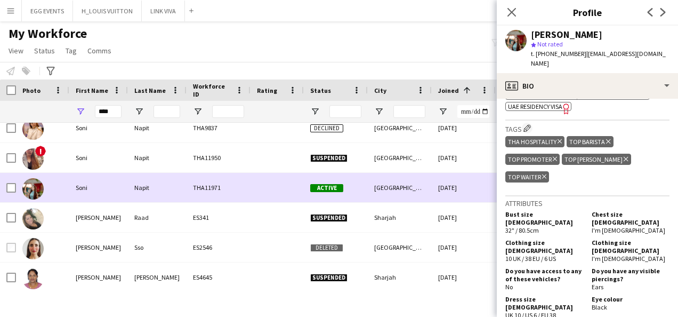
click at [446, 186] on div "[DATE]" at bounding box center [464, 187] width 64 height 29
